Goal: Transaction & Acquisition: Subscribe to service/newsletter

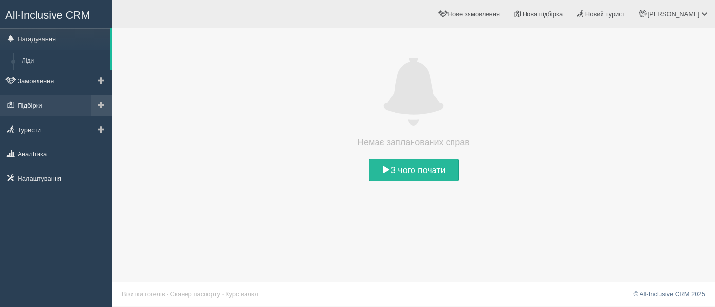
click at [48, 103] on link "Підбірки" at bounding box center [56, 104] width 112 height 21
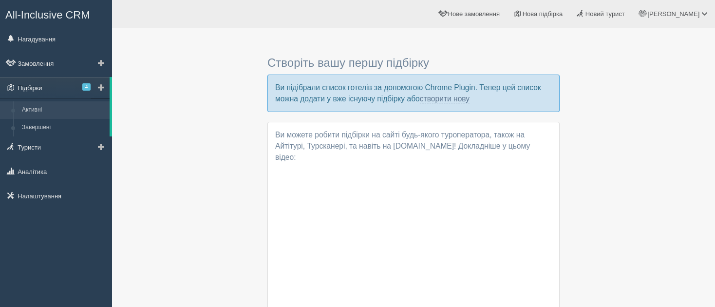
click at [84, 83] on span "4" at bounding box center [86, 86] width 8 height 7
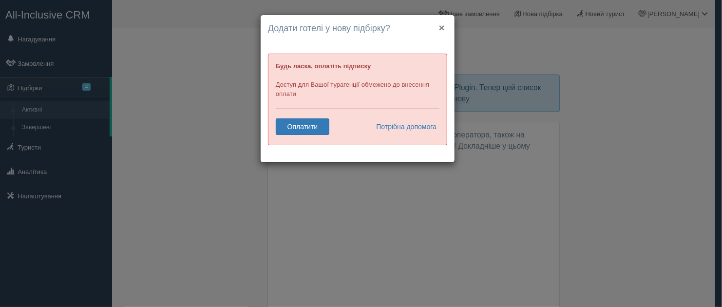
click at [440, 25] on button "×" at bounding box center [442, 27] width 6 height 10
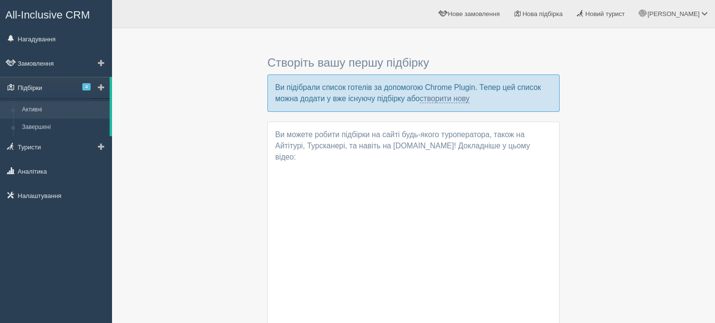
click at [52, 89] on link "Підбірки 4" at bounding box center [55, 87] width 110 height 21
click at [41, 62] on link "Замовлення" at bounding box center [56, 63] width 112 height 21
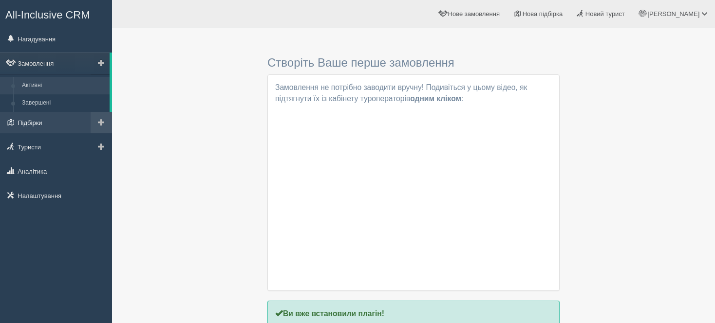
click at [50, 125] on link "Підбірки" at bounding box center [56, 122] width 112 height 21
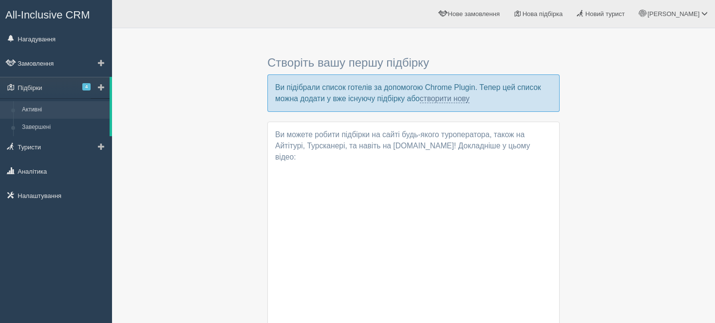
click at [91, 84] on link at bounding box center [100, 87] width 19 height 21
click at [89, 87] on span "4" at bounding box center [86, 86] width 8 height 7
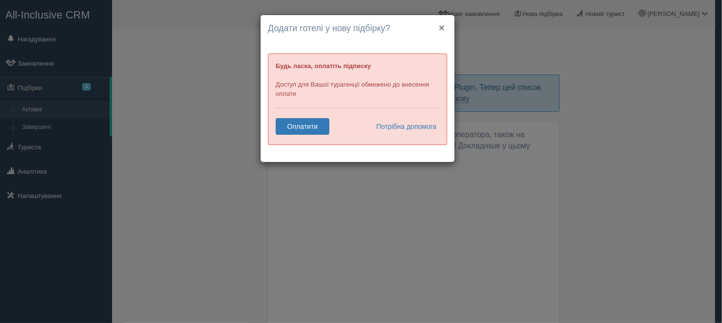
click at [443, 28] on button "×" at bounding box center [442, 27] width 6 height 10
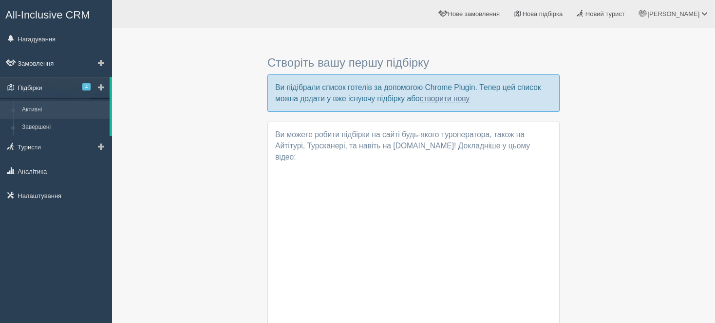
click at [52, 85] on link "Підбірки 4" at bounding box center [55, 87] width 110 height 21
click at [87, 87] on span "4" at bounding box center [86, 86] width 8 height 7
click at [91, 86] on link at bounding box center [100, 87] width 19 height 21
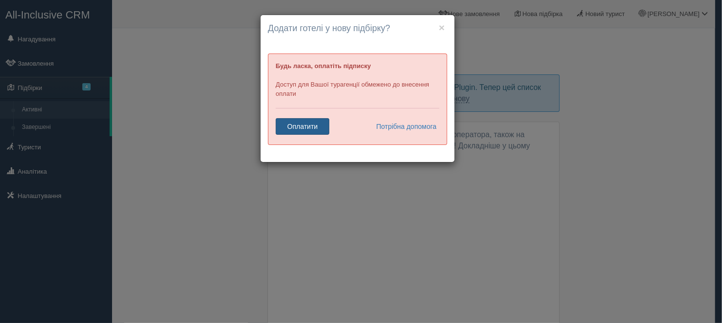
click at [298, 125] on link "Оплатити" at bounding box center [303, 126] width 54 height 17
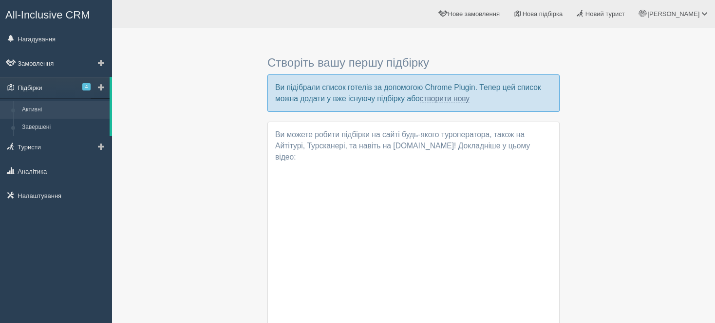
click at [86, 88] on span "4" at bounding box center [86, 86] width 8 height 7
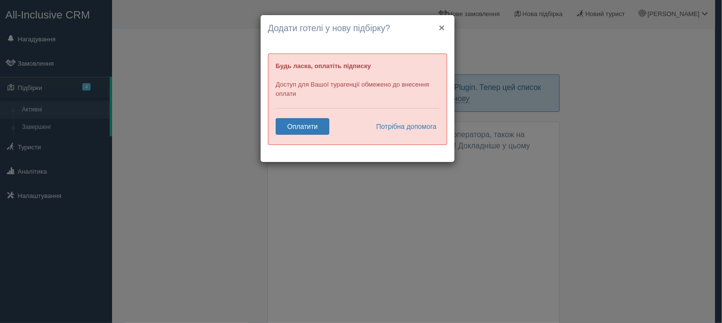
click at [440, 27] on button "×" at bounding box center [442, 27] width 6 height 10
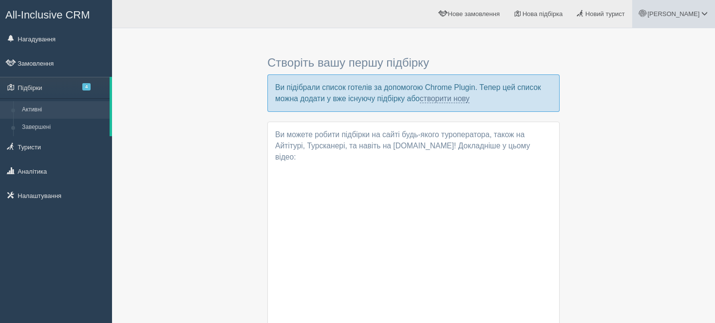
click at [679, 12] on span "[PERSON_NAME]" at bounding box center [673, 13] width 52 height 7
click at [636, 122] on link "Вихід" at bounding box center [661, 126] width 106 height 21
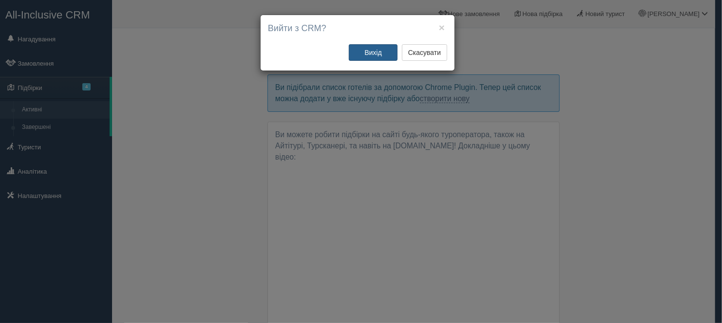
click at [377, 54] on button "Вихід" at bounding box center [373, 52] width 49 height 17
